Goal: Ask a question

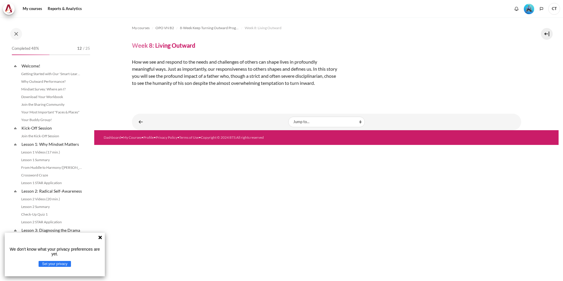
scroll to position [586, 0]
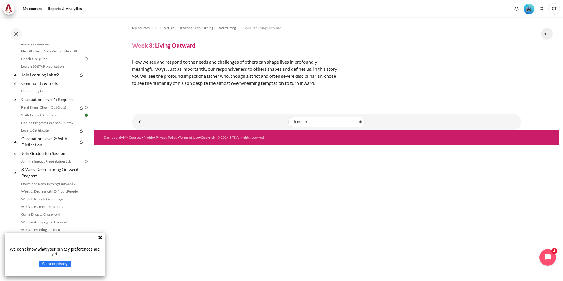
click at [100, 238] on icon at bounding box center [100, 238] width 4 height 4
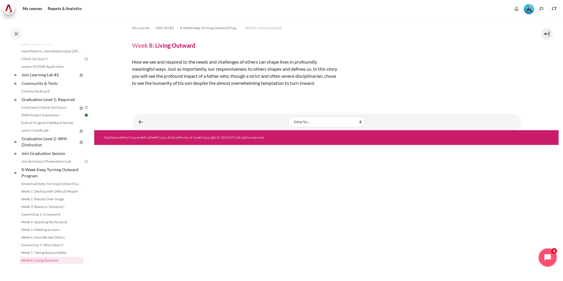
click at [548, 256] on icon "Open chat widget" at bounding box center [551, 257] width 9 height 9
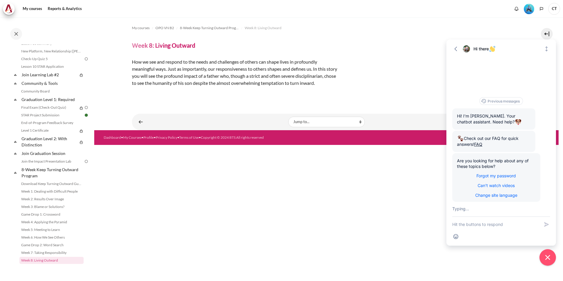
click at [500, 225] on textarea "New message" at bounding box center [495, 224] width 87 height 15
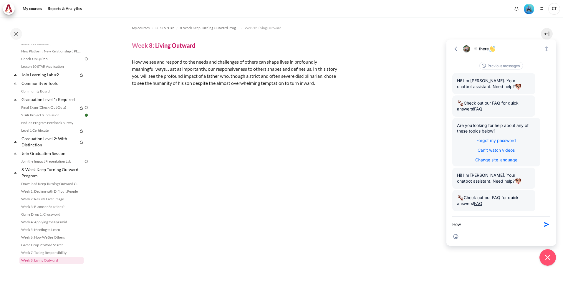
scroll to position [49, 0]
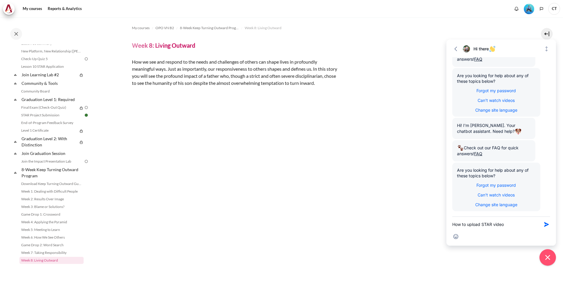
type textarea "How to upload STAR video"
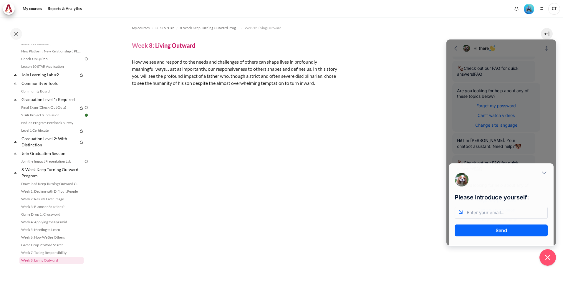
scroll to position [0, 0]
click at [500, 224] on button "Send" at bounding box center [501, 230] width 93 height 12
click at [502, 216] on input "email" at bounding box center [501, 213] width 93 height 12
type input "[EMAIL_ADDRESS][DOMAIN_NAME]"
click at [504, 228] on button "Send" at bounding box center [501, 230] width 93 height 12
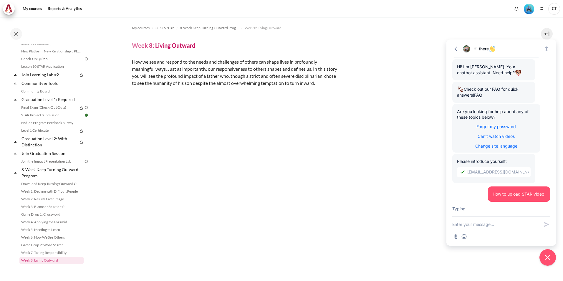
scroll to position [134, 0]
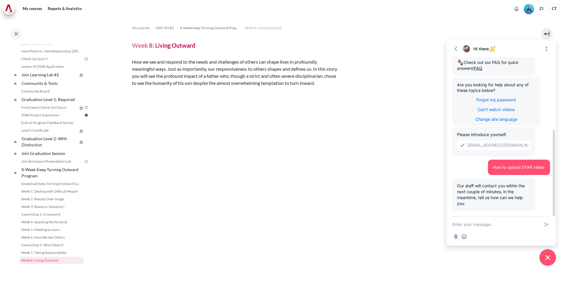
drag, startPoint x: 487, startPoint y: 205, endPoint x: 459, endPoint y: 186, distance: 33.2
click at [459, 186] on div "Our staff will contact you within the next couple of minutes, in the meantime, …" at bounding box center [493, 194] width 83 height 33
click at [459, 186] on span "Our staff will contact you within the next couple of minutes, in the meantime, …" at bounding box center [491, 194] width 68 height 23
drag, startPoint x: 459, startPoint y: 186, endPoint x: 473, endPoint y: 202, distance: 21.1
click at [473, 202] on div "Our staff will contact you within the next couple of minutes, in the meantime, …" at bounding box center [493, 194] width 83 height 33
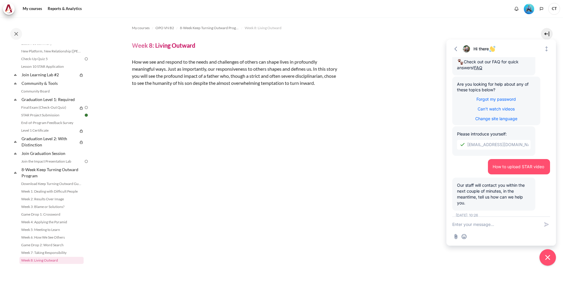
click at [343, 98] on div "My courses OPO VN B2 8-Week Keep Turning Outward Program Week 8: Living Outward…" at bounding box center [326, 172] width 389 height 310
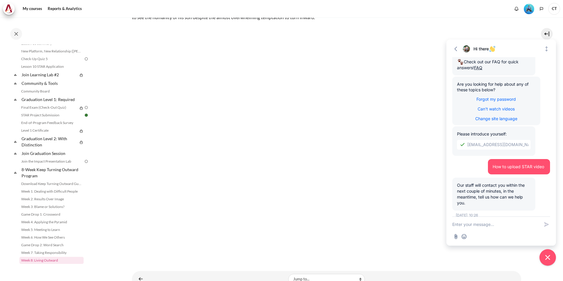
scroll to position [85, 0]
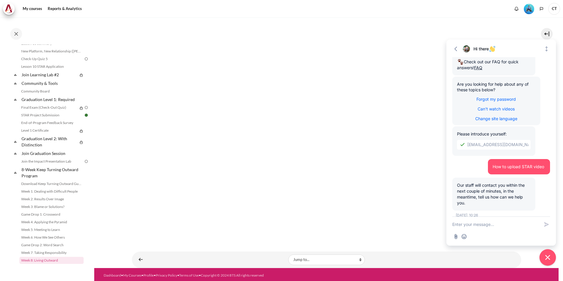
click at [124, 216] on section "My courses OPO VN B2 8-Week Keep Turning Outward Program Week 8: Living Outward…" at bounding box center [326, 100] width 464 height 336
click at [497, 223] on textarea "New message" at bounding box center [495, 224] width 87 height 15
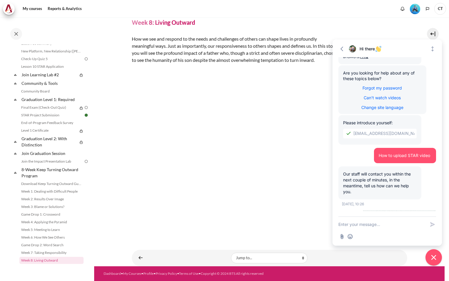
scroll to position [21, 0]
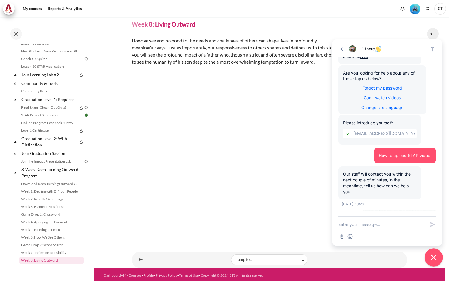
click at [441, 258] on button "Close chat widget" at bounding box center [434, 257] width 18 height 18
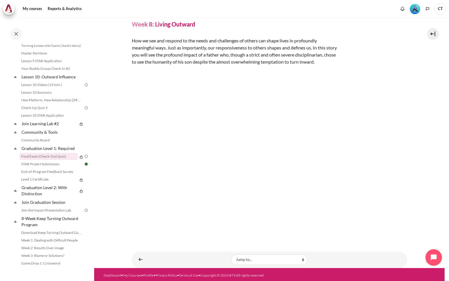
scroll to position [531, 0]
click at [54, 120] on link "Lesson 10 STAR Application" at bounding box center [51, 115] width 64 height 7
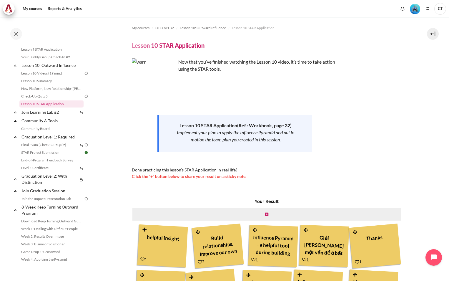
scroll to position [586, 0]
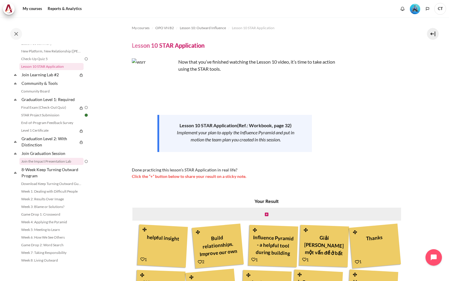
click at [32, 163] on link "Join the Impact Presentation Lab" at bounding box center [51, 161] width 64 height 7
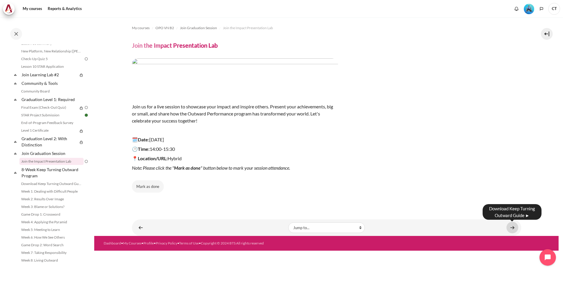
click at [509, 227] on link "Content" at bounding box center [513, 227] width 12 height 11
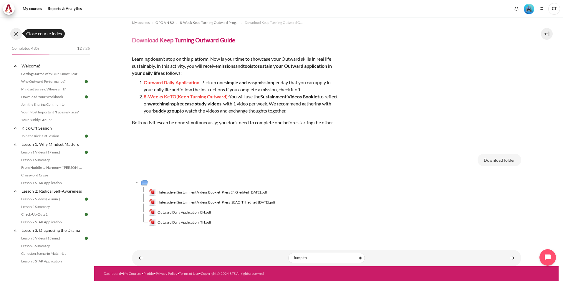
click at [14, 34] on button at bounding box center [16, 34] width 12 height 12
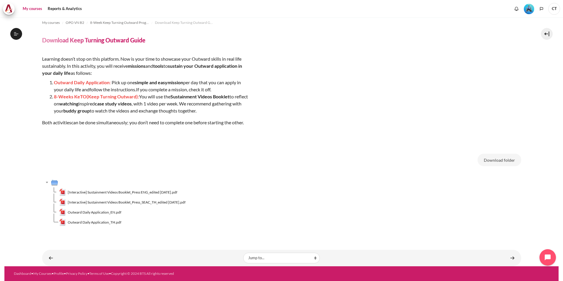
click at [34, 9] on link "My courses" at bounding box center [33, 9] width 24 height 12
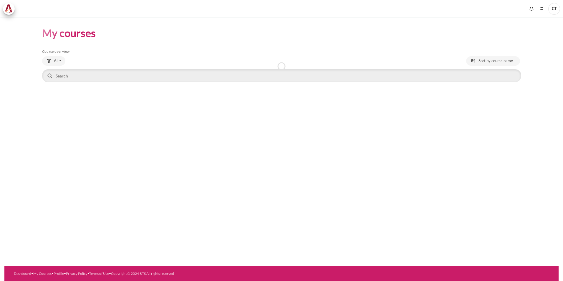
type input "V"
type input "STAR VIDEO"
click at [80, 75] on input "STAR VIDEO" at bounding box center [281, 75] width 479 height 13
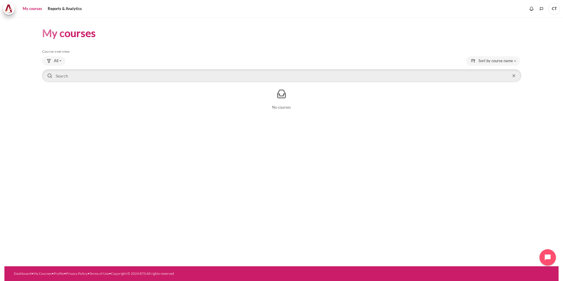
click at [94, 57] on div "All All Starred Removed from view" at bounding box center [281, 61] width 479 height 11
click at [57, 59] on span "All" at bounding box center [56, 61] width 4 height 6
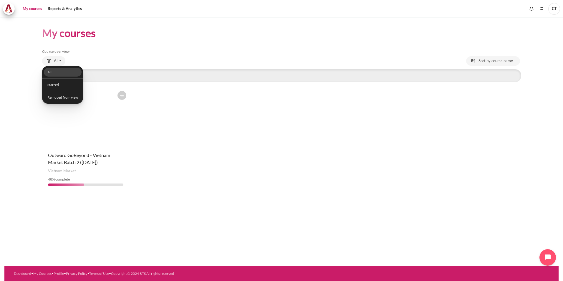
click at [100, 43] on div "My courses Skip Course overview Course overview All All 48" at bounding box center [281, 108] width 479 height 183
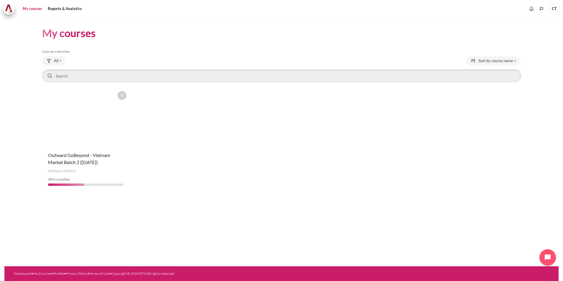
click at [125, 95] on icon "Content" at bounding box center [121, 95] width 5 height 5
click at [186, 123] on div "Course is starred Actions for course Outward GoBeyond - Vietnam Market Batch 2 …" at bounding box center [281, 139] width 479 height 102
click at [95, 148] on div "Course is starred Actions for course Outward GoBeyond - Vietnam Market Batch 2 …" at bounding box center [85, 139] width 87 height 102
click at [95, 127] on figure "Content" at bounding box center [85, 117] width 87 height 59
